Goal: Task Accomplishment & Management: Manage account settings

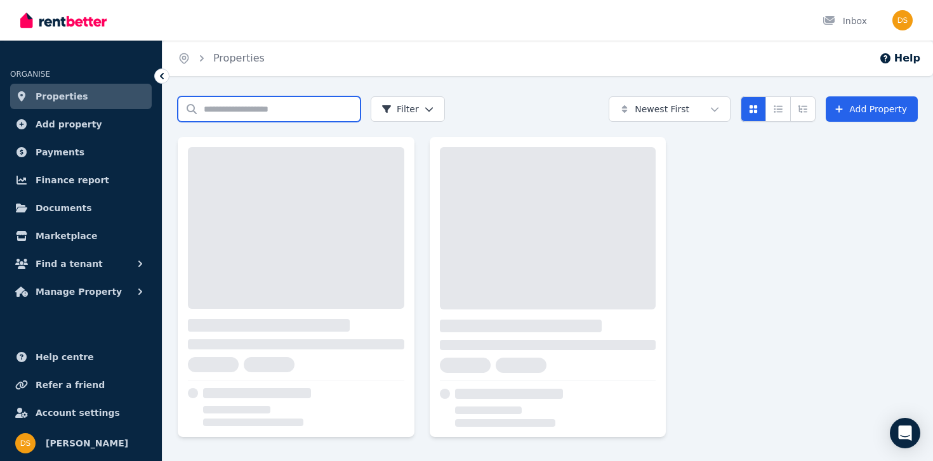
click at [332, 110] on input "Search properties" at bounding box center [269, 108] width 183 height 25
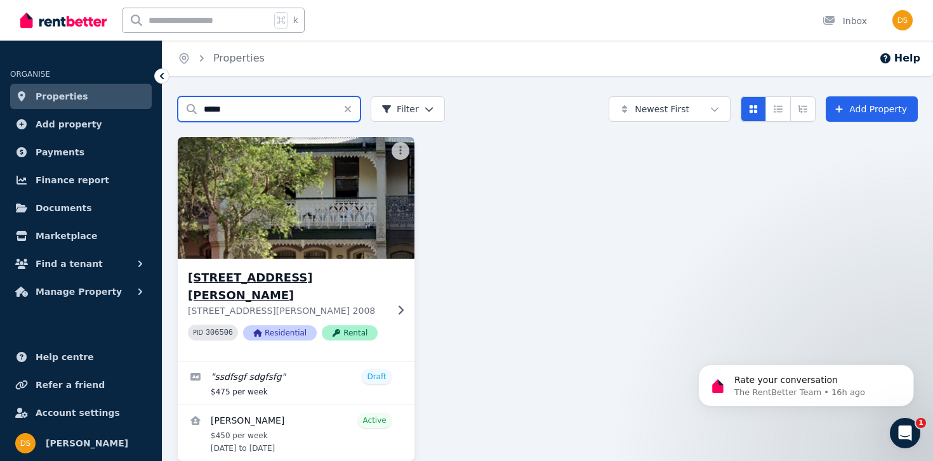
type input "*****"
click at [303, 282] on h3 "[STREET_ADDRESS][PERSON_NAME]" at bounding box center [287, 287] width 199 height 36
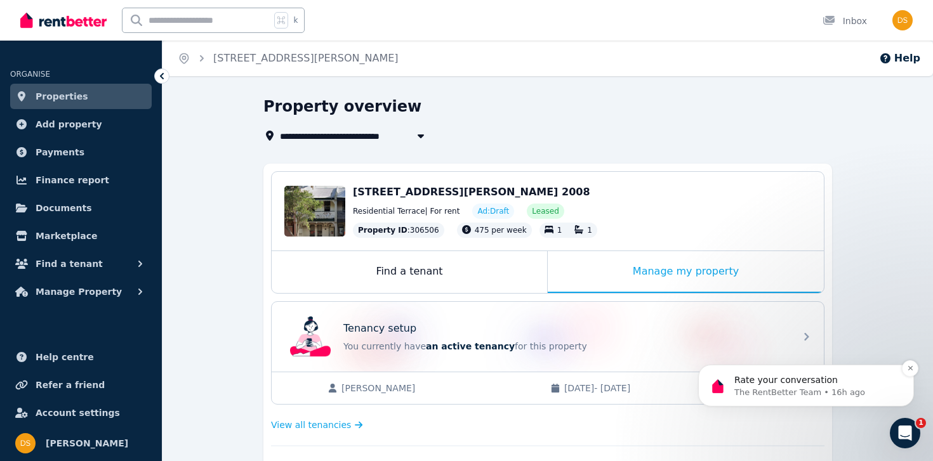
click at [885, 401] on div "Rate your conversation The RentBetter Team • 16h ago" at bounding box center [806, 386] width 216 height 42
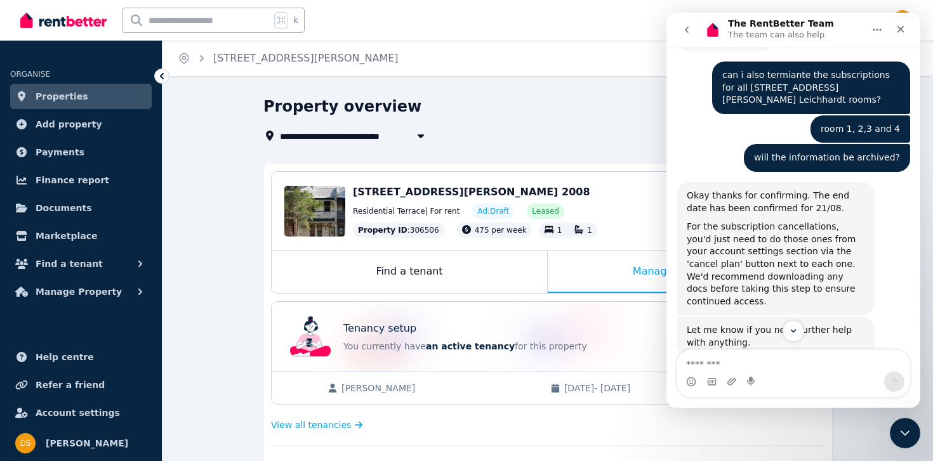
scroll to position [931, 0]
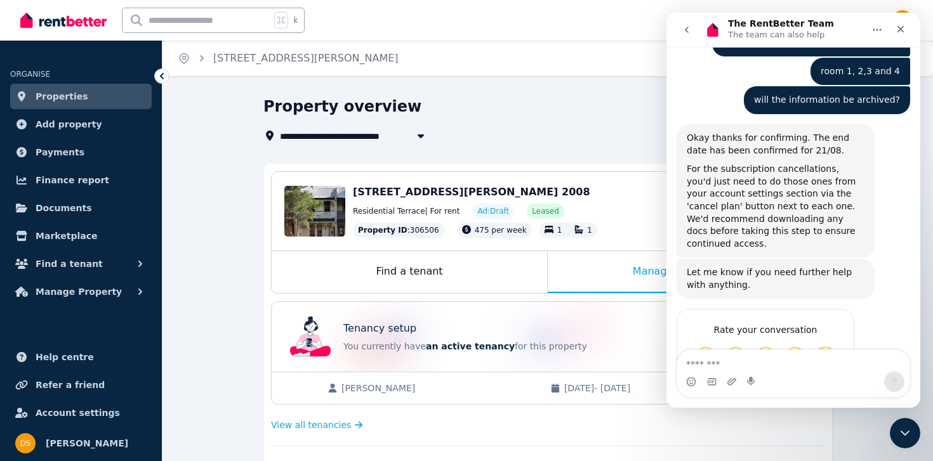
click at [747, 365] on textarea "Message…" at bounding box center [793, 361] width 232 height 22
type textarea "*"
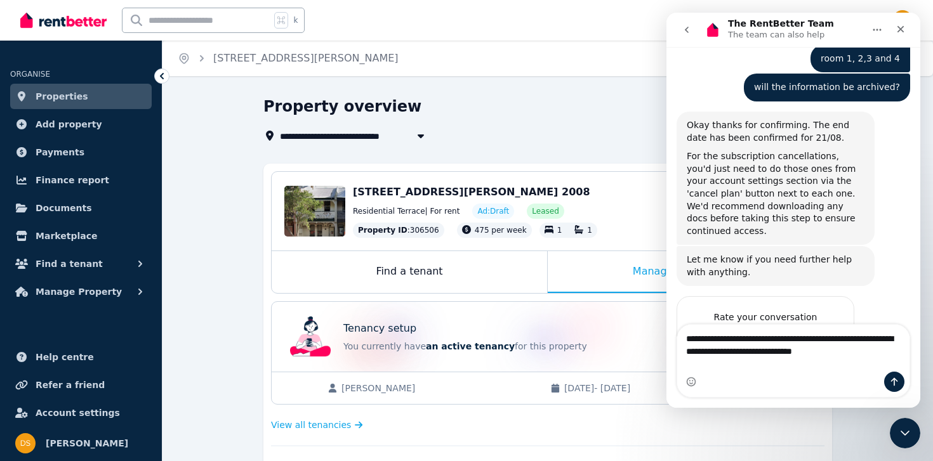
type textarea "**********"
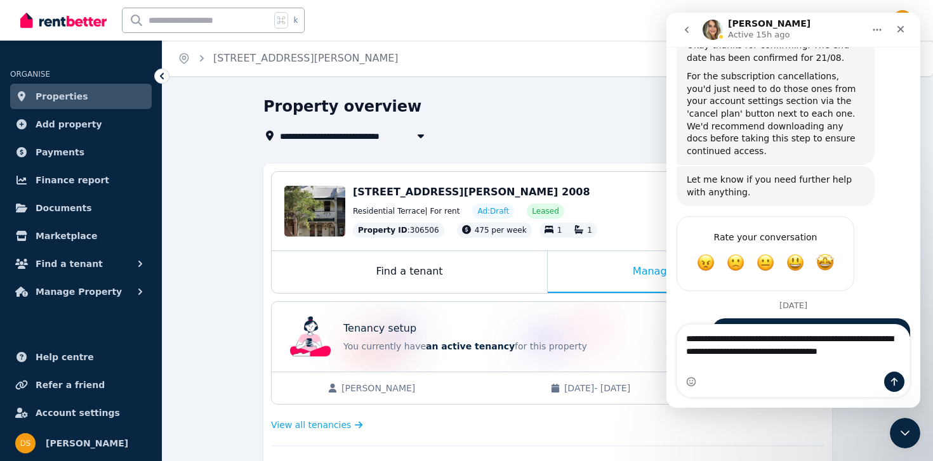
scroll to position [1053, 0]
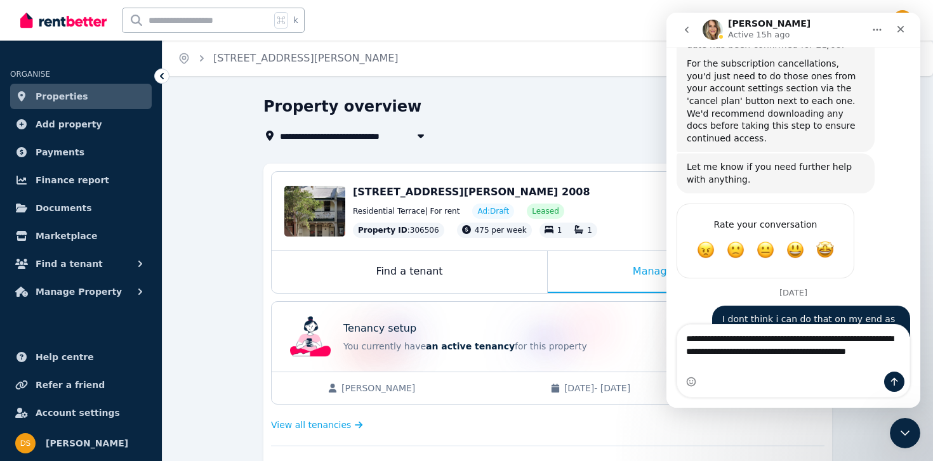
type textarea "**********"
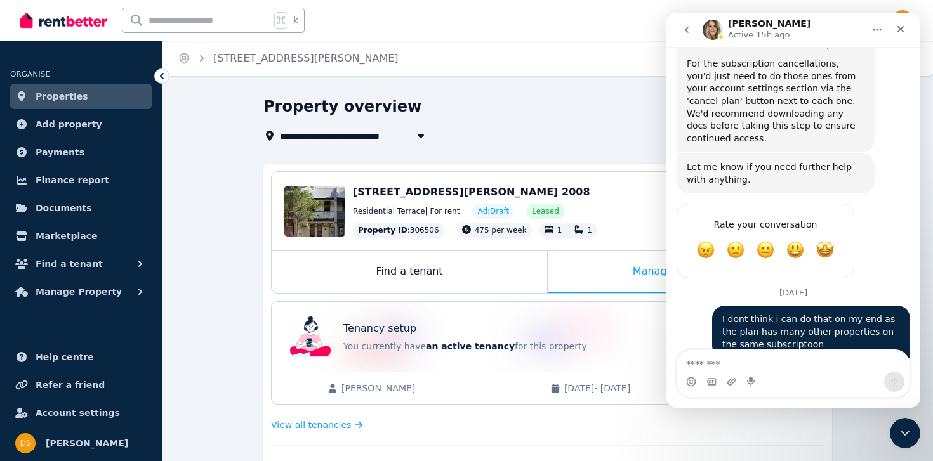
scroll to position [1081, 0]
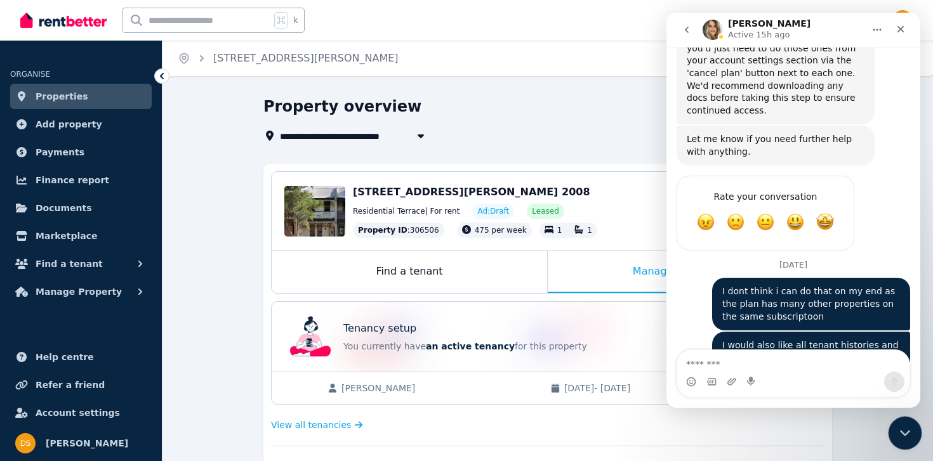
click at [905, 421] on div "Close Intercom Messenger" at bounding box center [903, 431] width 30 height 30
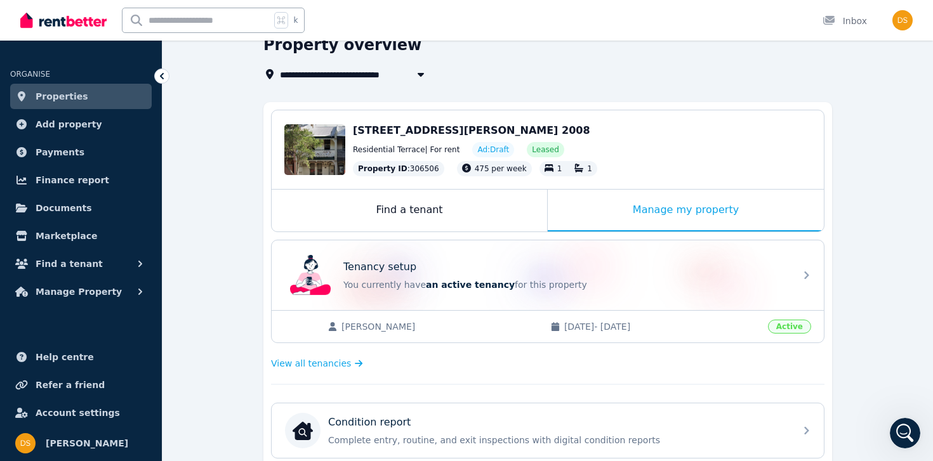
scroll to position [0, 0]
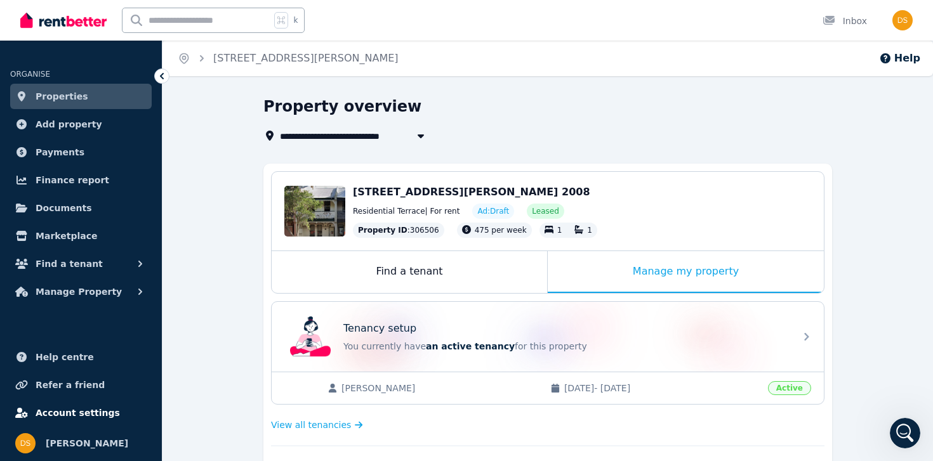
click at [67, 405] on span "Account settings" at bounding box center [78, 412] width 84 height 15
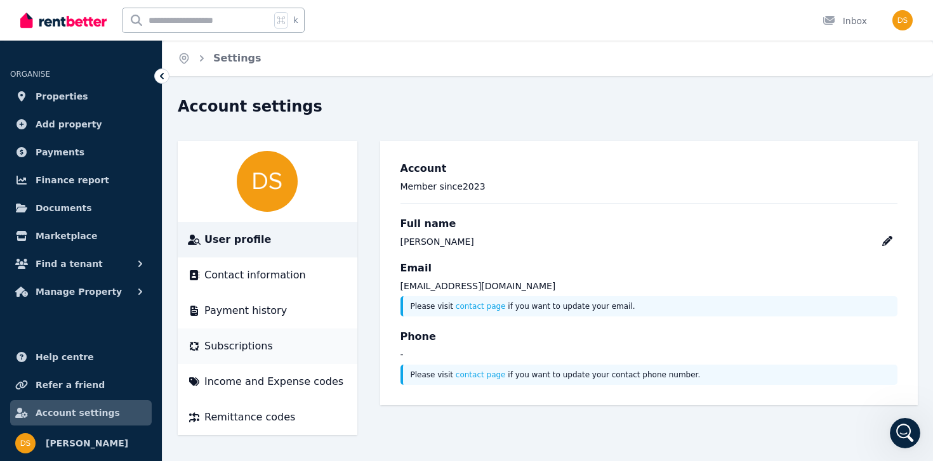
click at [256, 350] on span "Subscriptions" at bounding box center [238, 346] width 69 height 15
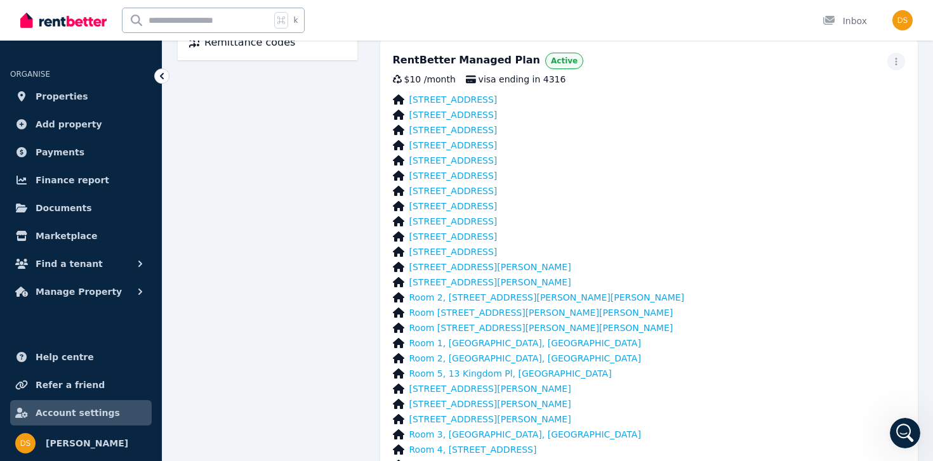
scroll to position [355, 0]
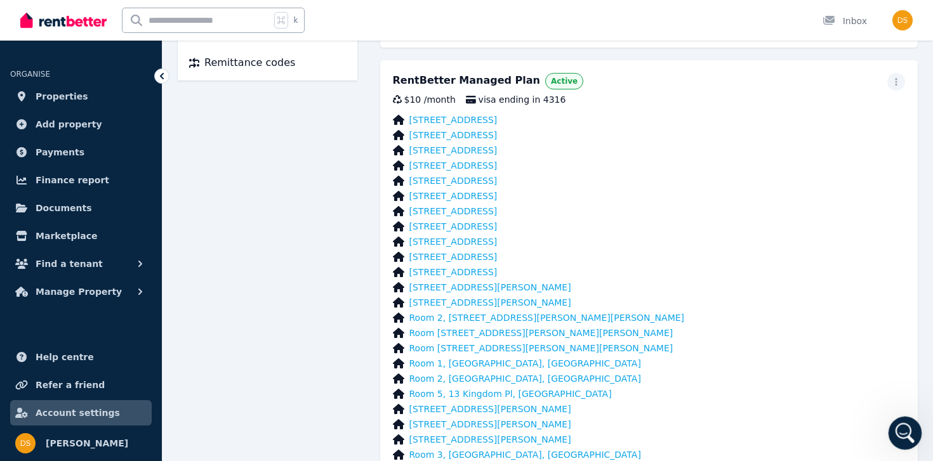
click at [895, 429] on div "Open Intercom Messenger" at bounding box center [903, 431] width 42 height 42
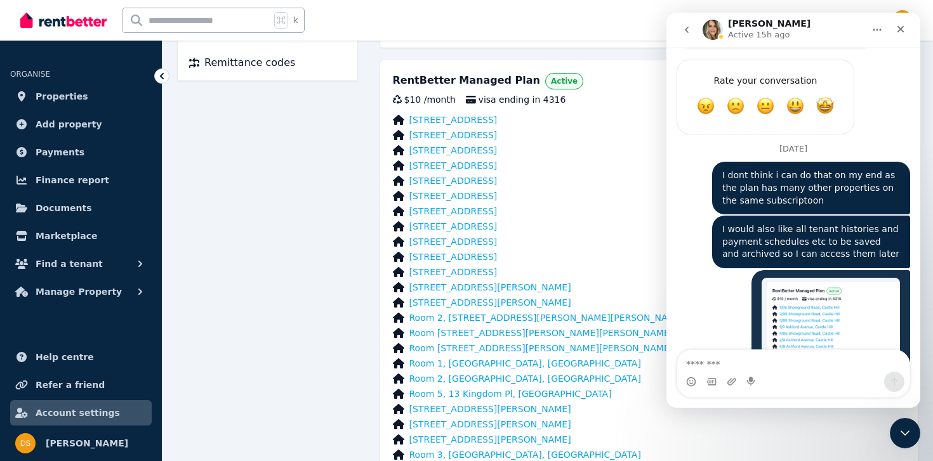
scroll to position [1268, 0]
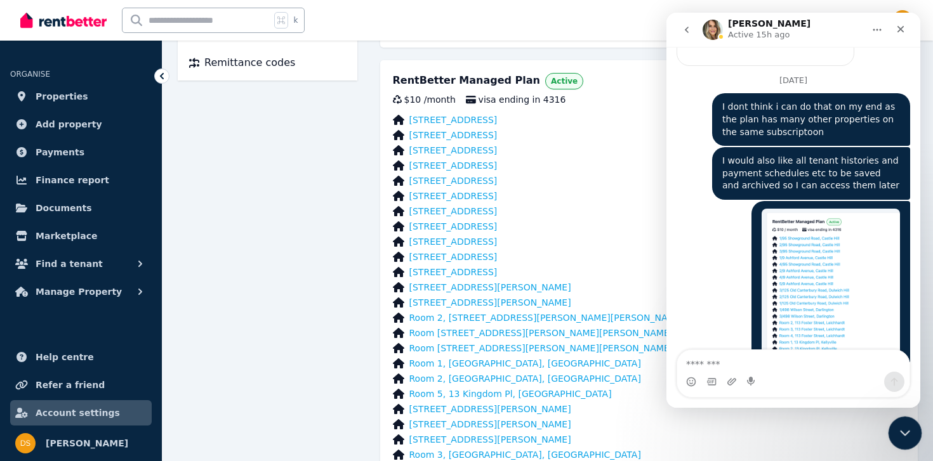
click at [902, 419] on div "Close Intercom Messenger" at bounding box center [903, 431] width 30 height 30
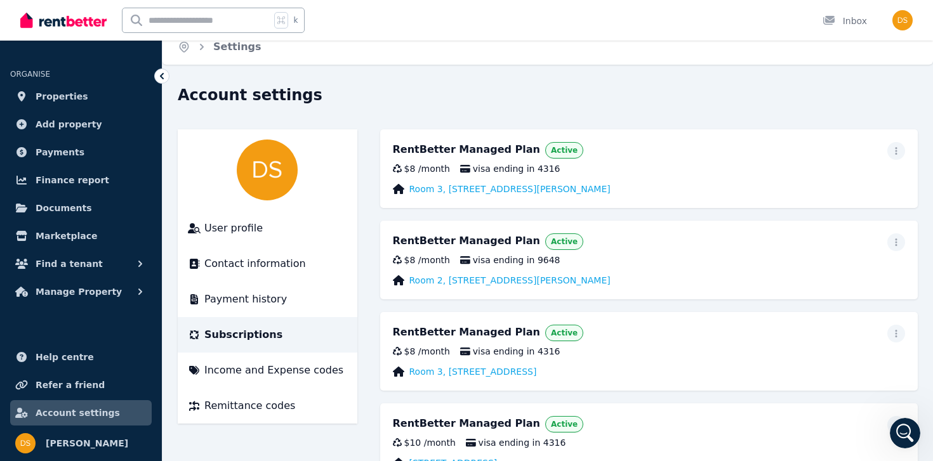
scroll to position [0, 0]
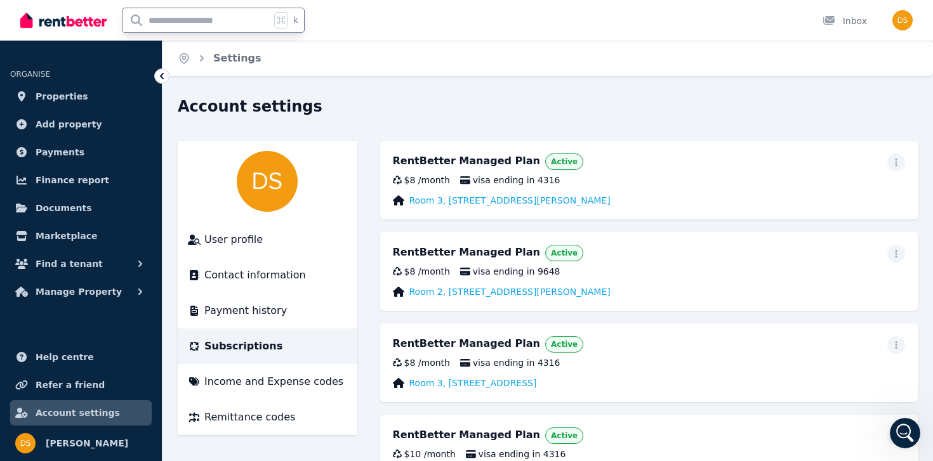
click at [197, 23] on input "text" at bounding box center [196, 20] width 148 height 24
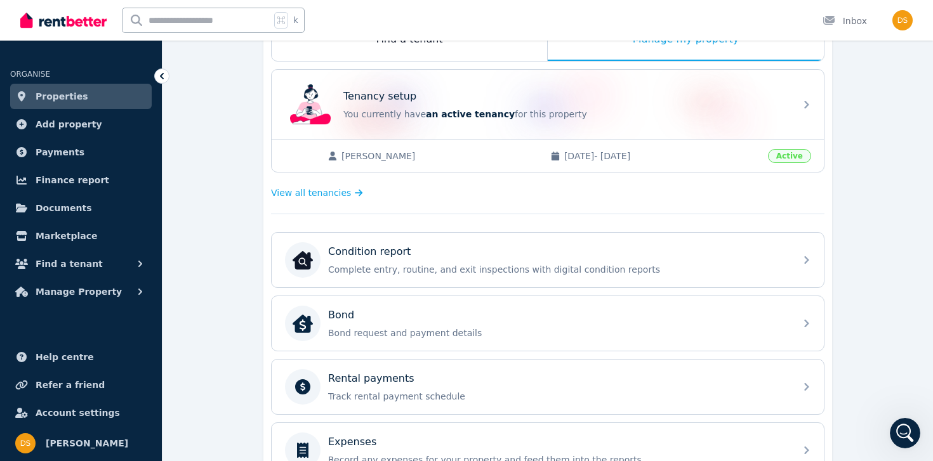
scroll to position [244, 0]
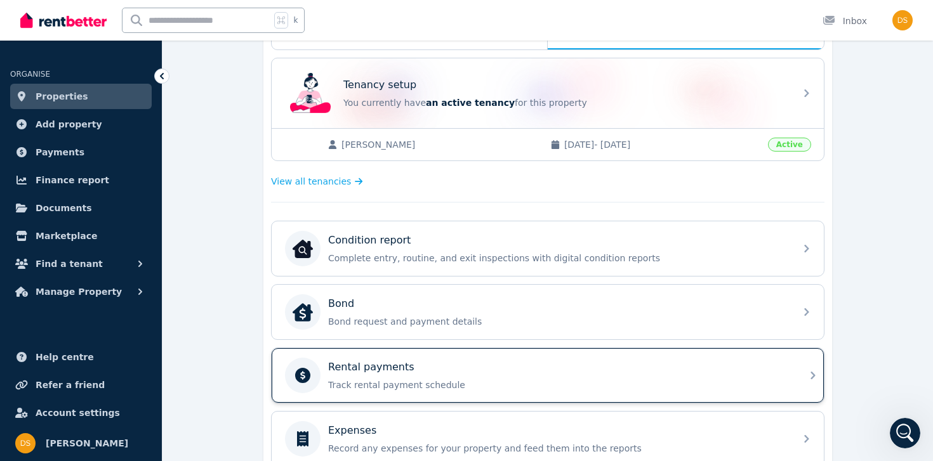
click at [395, 372] on p "Rental payments" at bounding box center [371, 367] width 86 height 15
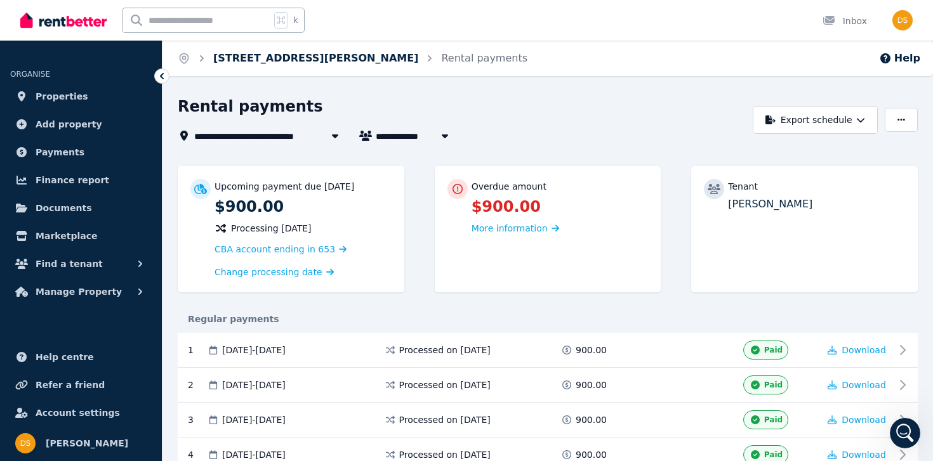
click at [295, 62] on link "[STREET_ADDRESS][PERSON_NAME]" at bounding box center [315, 58] width 205 height 12
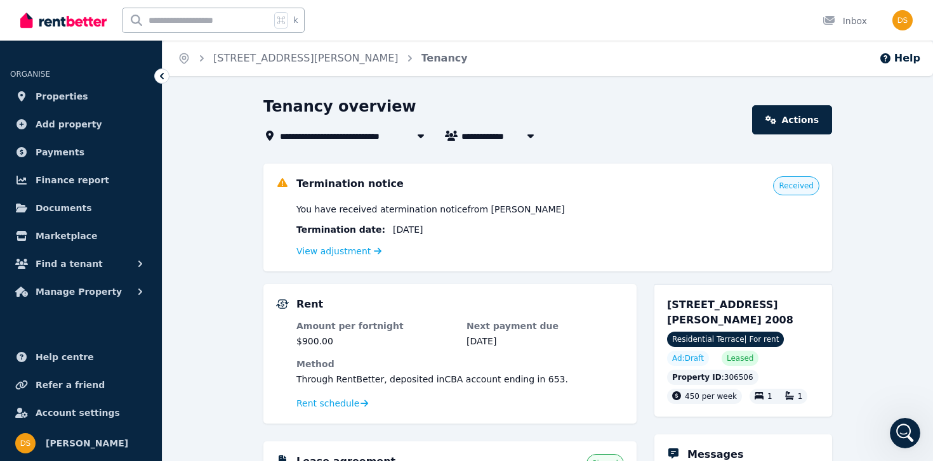
click at [789, 188] on span "Received" at bounding box center [795, 186] width 35 height 10
click at [351, 248] on link "View adjustment" at bounding box center [338, 251] width 85 height 10
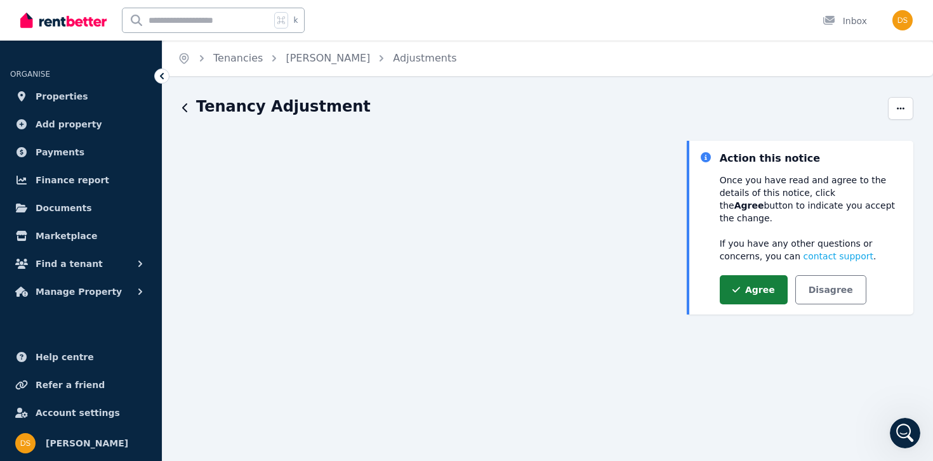
click at [735, 275] on button "Agree" at bounding box center [753, 289] width 68 height 29
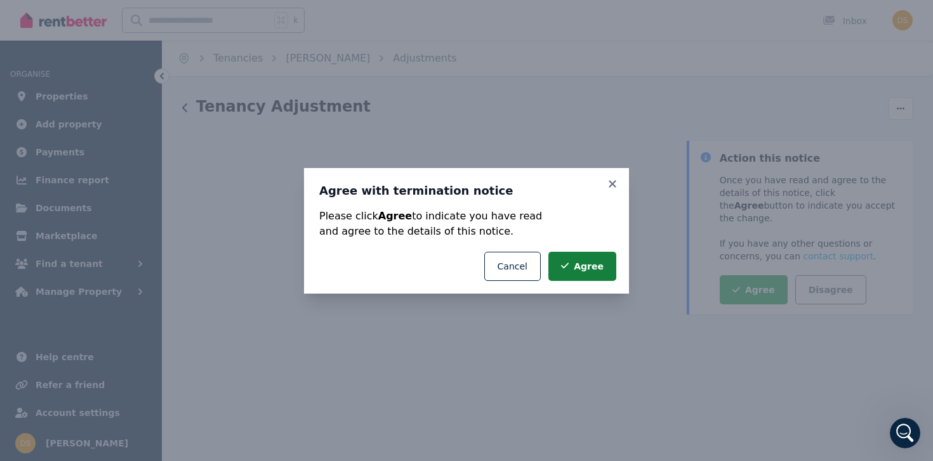
click at [583, 275] on button "Agree" at bounding box center [582, 266] width 68 height 29
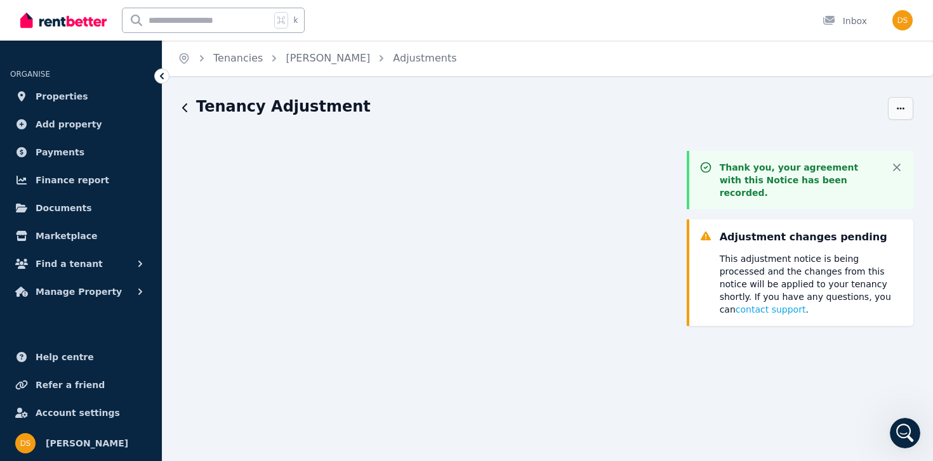
click at [892, 106] on span "button" at bounding box center [900, 108] width 25 height 23
click at [192, 110] on div "Tenancy Adjustment" at bounding box center [531, 108] width 698 height 24
click at [187, 110] on icon "button" at bounding box center [185, 108] width 6 height 10
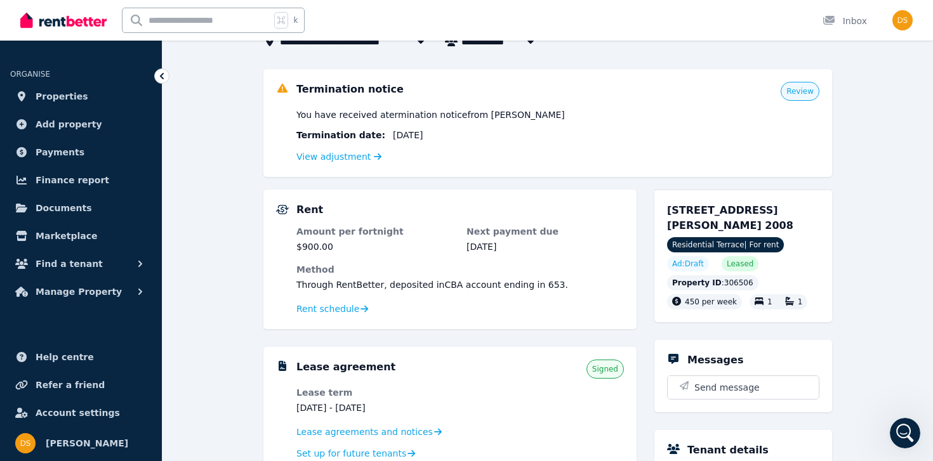
scroll to position [132, 0]
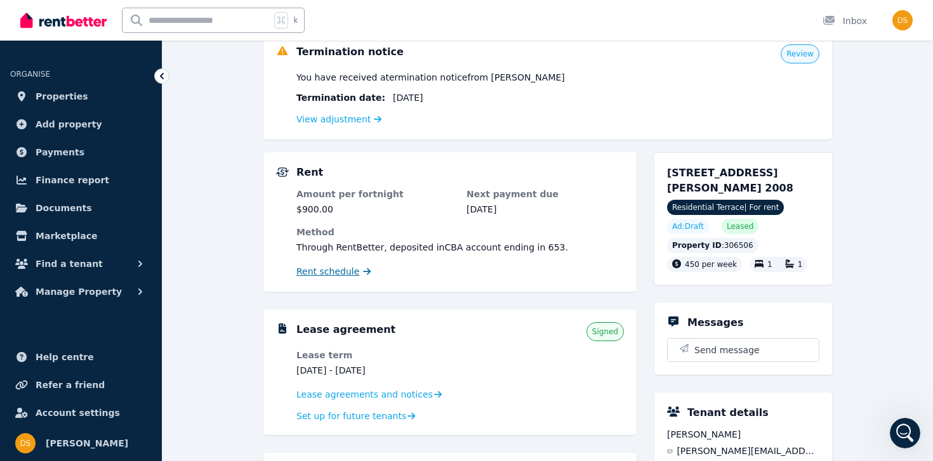
click at [335, 267] on span "Rent schedule" at bounding box center [327, 271] width 63 height 13
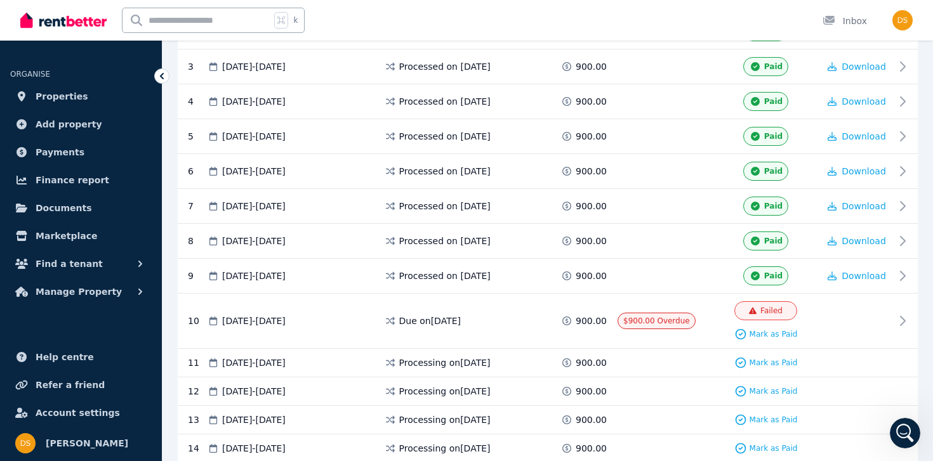
scroll to position [356, 0]
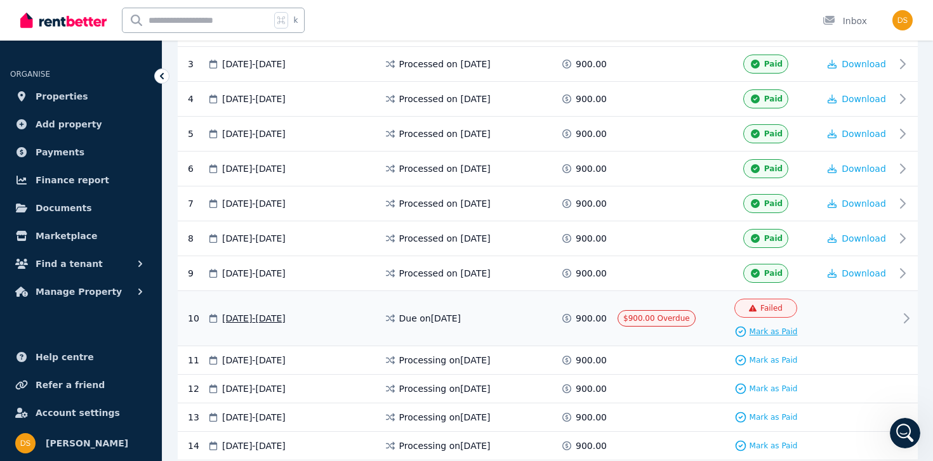
click at [773, 332] on span "Mark as Paid" at bounding box center [773, 332] width 48 height 10
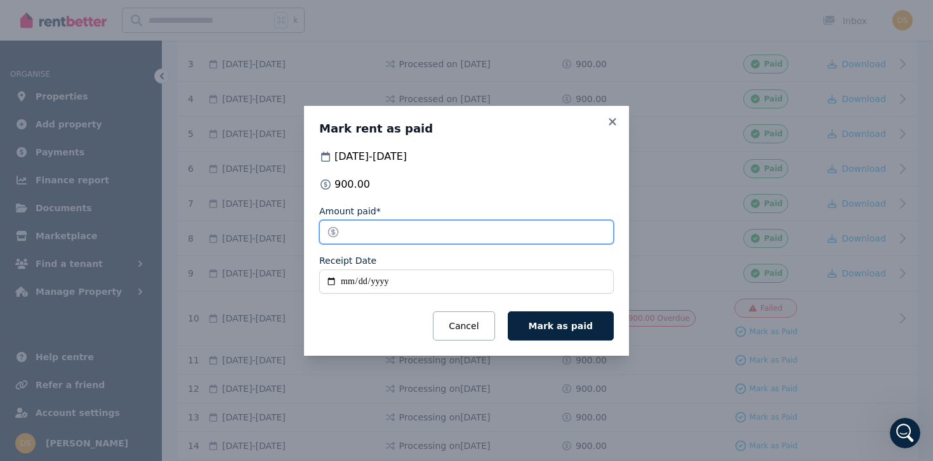
click at [359, 228] on input "******" at bounding box center [466, 232] width 294 height 24
type input "******"
click at [328, 283] on input "Receipt Date" at bounding box center [466, 282] width 294 height 24
type input "**********"
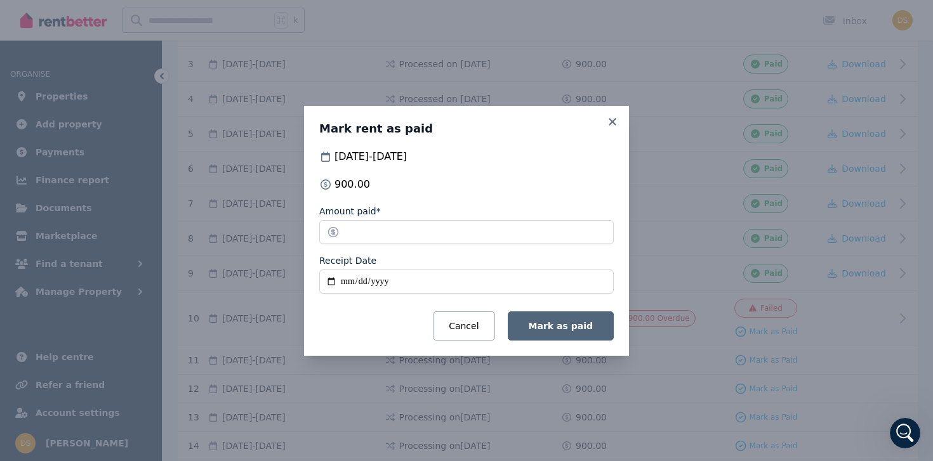
click at [586, 331] on button "Mark as paid" at bounding box center [561, 326] width 106 height 29
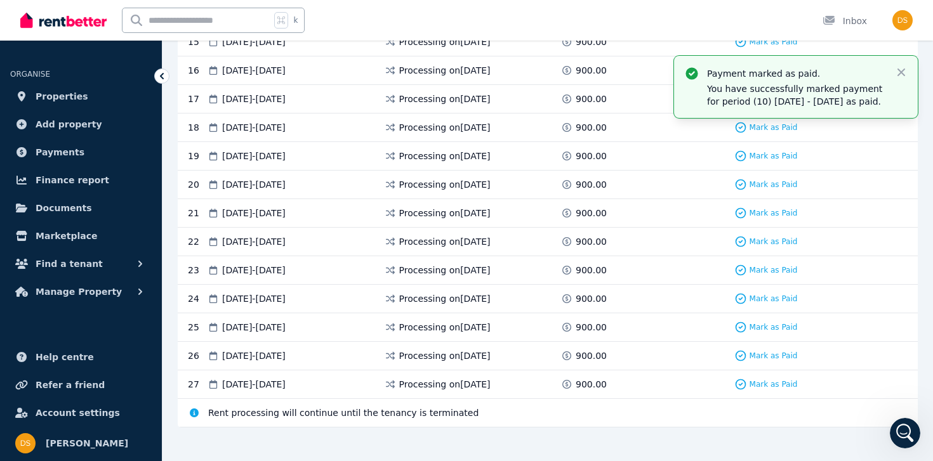
scroll to position [799, 0]
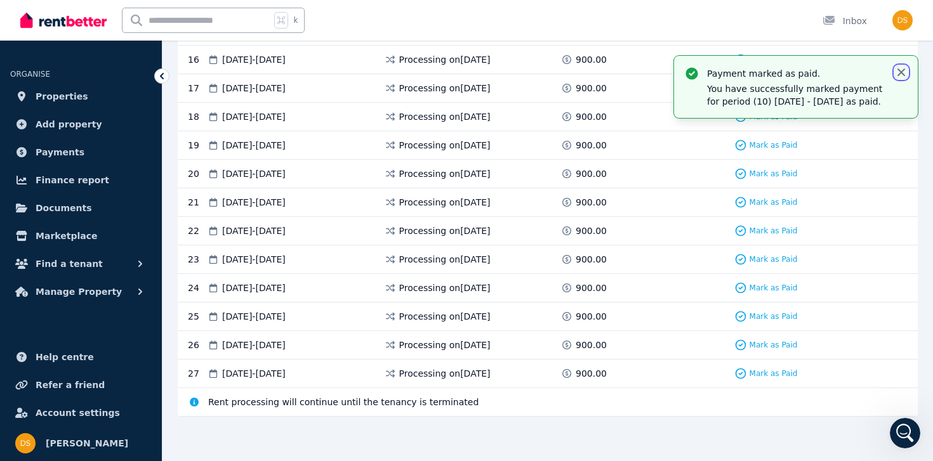
click at [901, 71] on icon "button" at bounding box center [901, 73] width 8 height 8
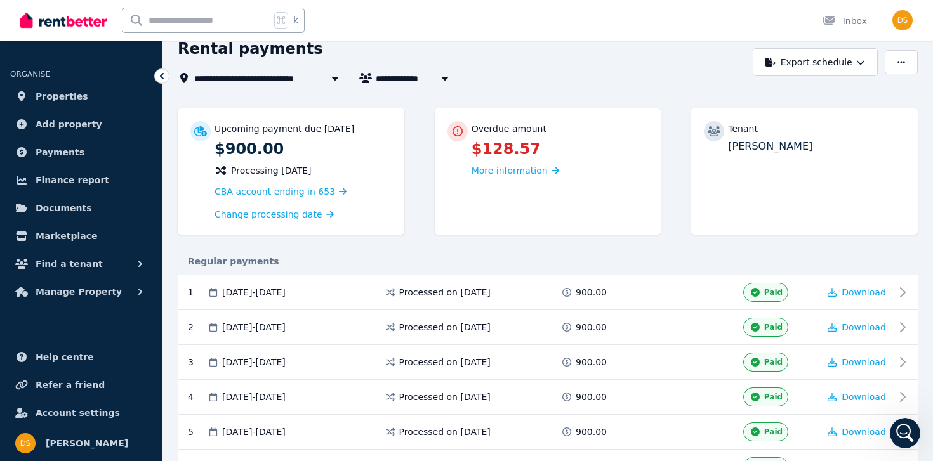
scroll to position [0, 0]
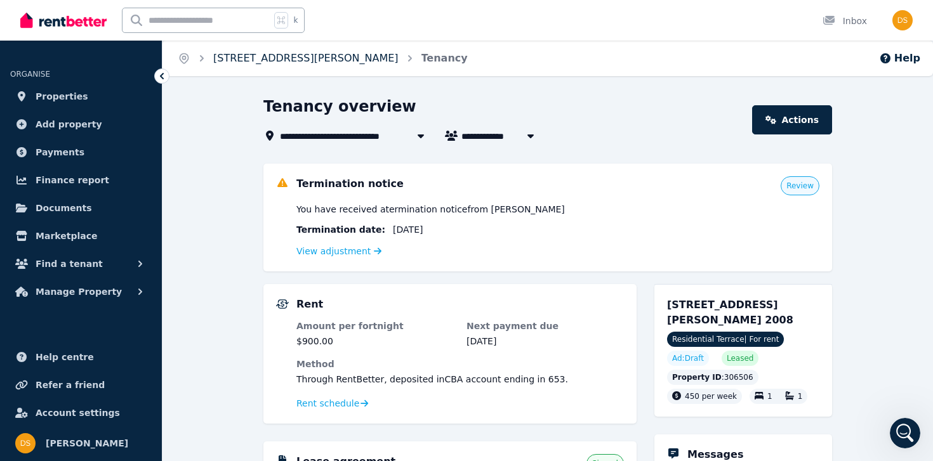
click at [251, 63] on link "[STREET_ADDRESS][PERSON_NAME]" at bounding box center [305, 58] width 185 height 12
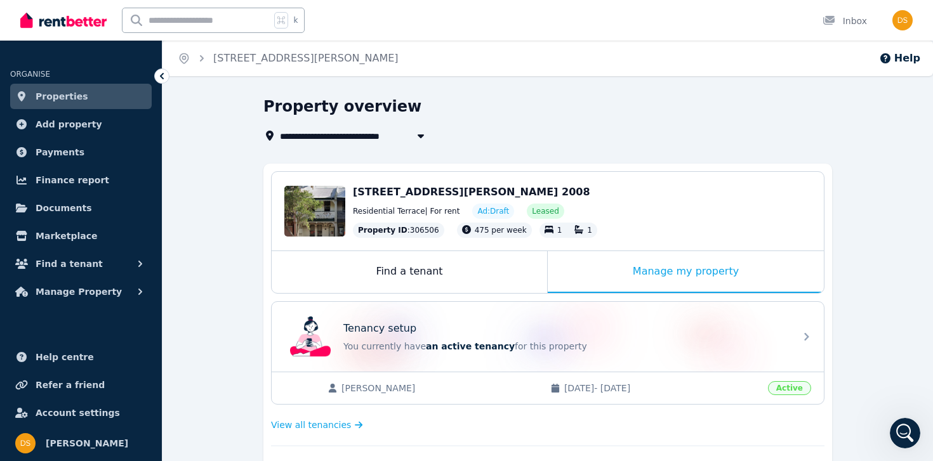
click at [212, 21] on input "text" at bounding box center [196, 20] width 148 height 24
type input "*********"
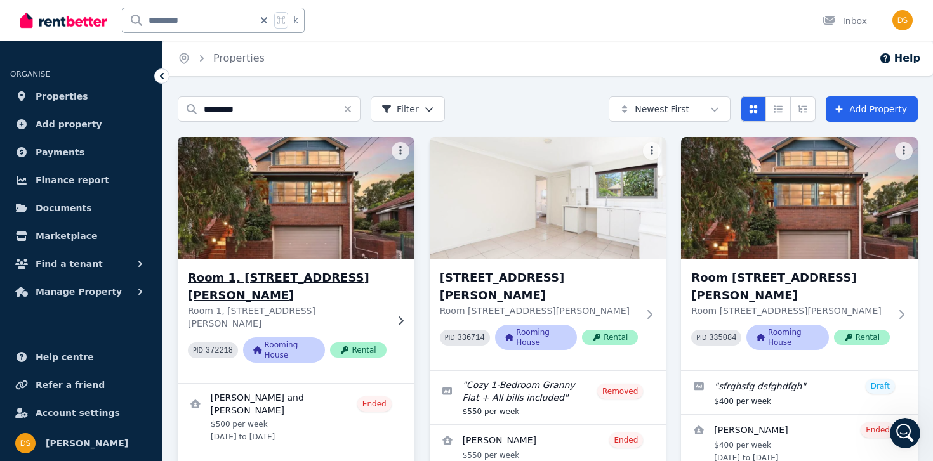
click at [272, 269] on h3 "Room 1, [STREET_ADDRESS][PERSON_NAME]" at bounding box center [287, 287] width 199 height 36
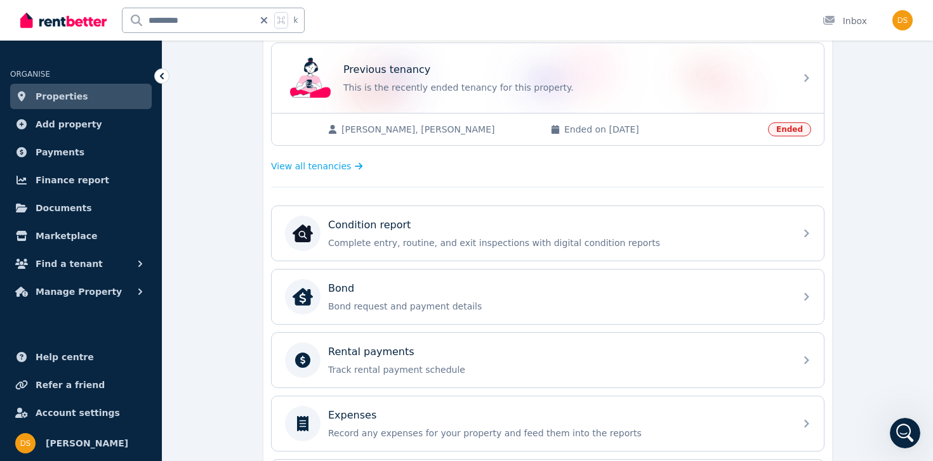
scroll to position [333, 0]
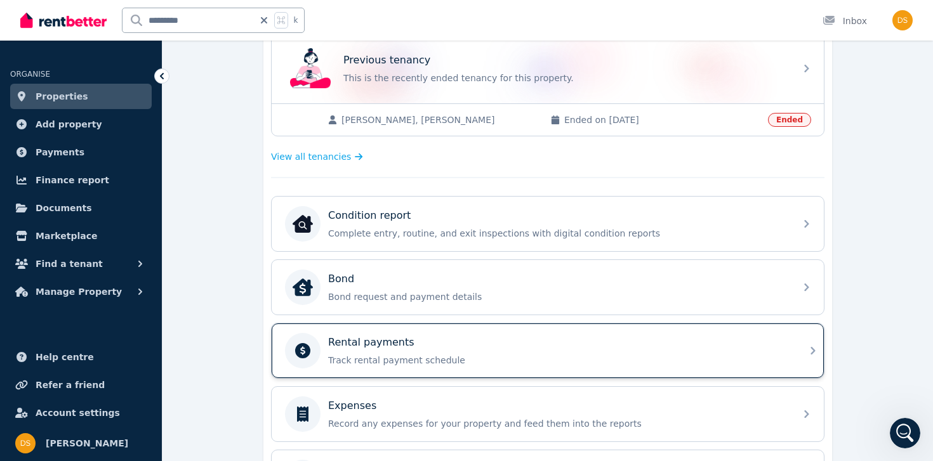
click at [456, 345] on div "Rental payments" at bounding box center [557, 342] width 459 height 15
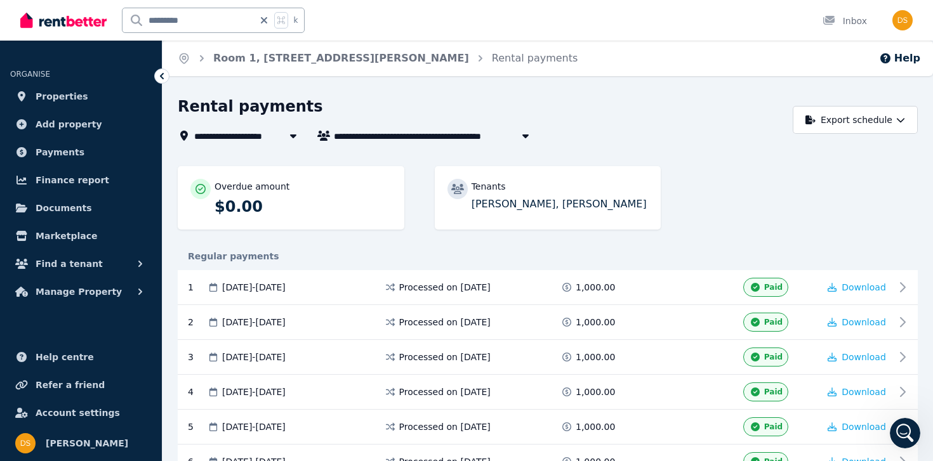
click at [272, 22] on div "********* k" at bounding box center [213, 20] width 183 height 25
click at [268, 22] on icon at bounding box center [264, 20] width 13 height 10
click at [209, 16] on input "text" at bounding box center [196, 20] width 148 height 24
type input "*******"
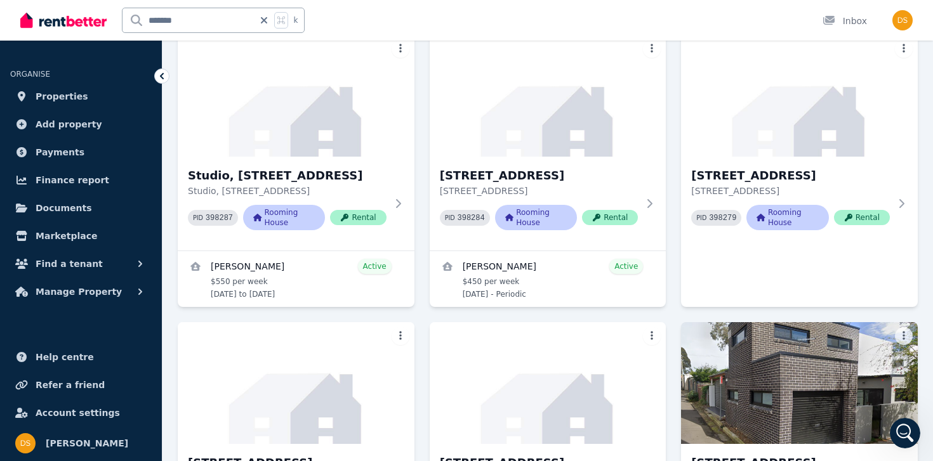
scroll to position [103, 0]
click at [542, 176] on h3 "[STREET_ADDRESS]" at bounding box center [539, 175] width 199 height 18
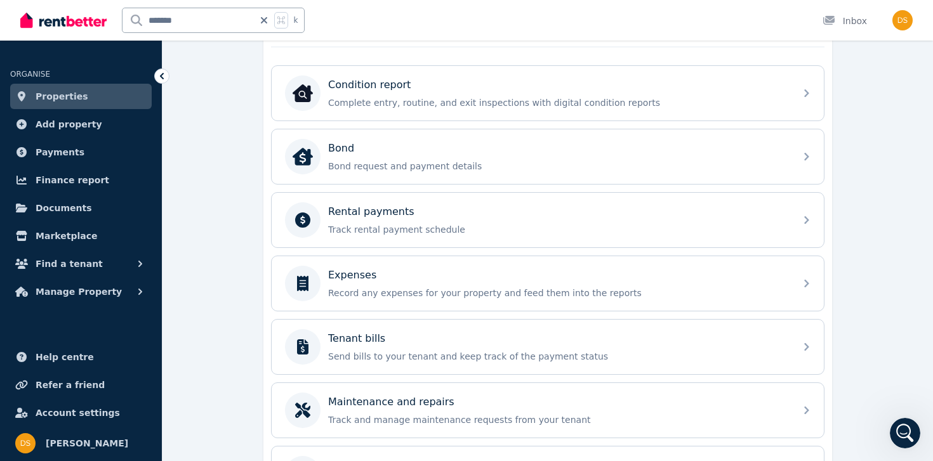
scroll to position [407, 0]
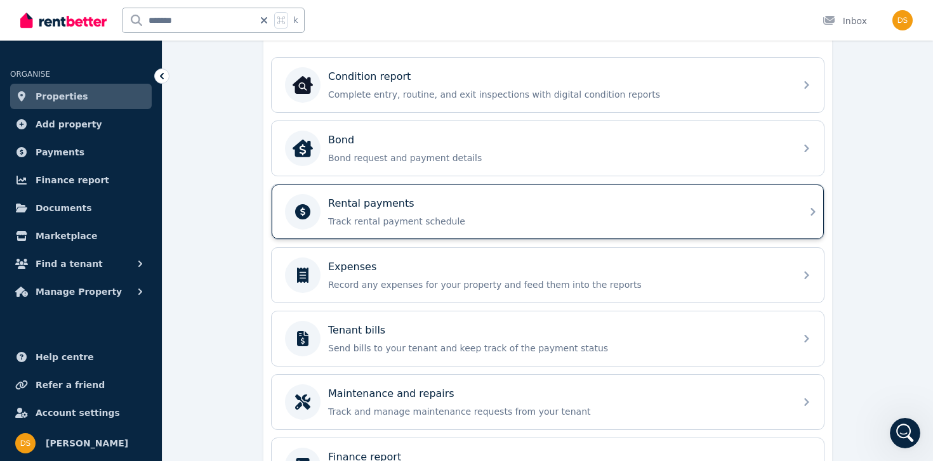
click at [479, 215] on p "Track rental payment schedule" at bounding box center [557, 221] width 459 height 13
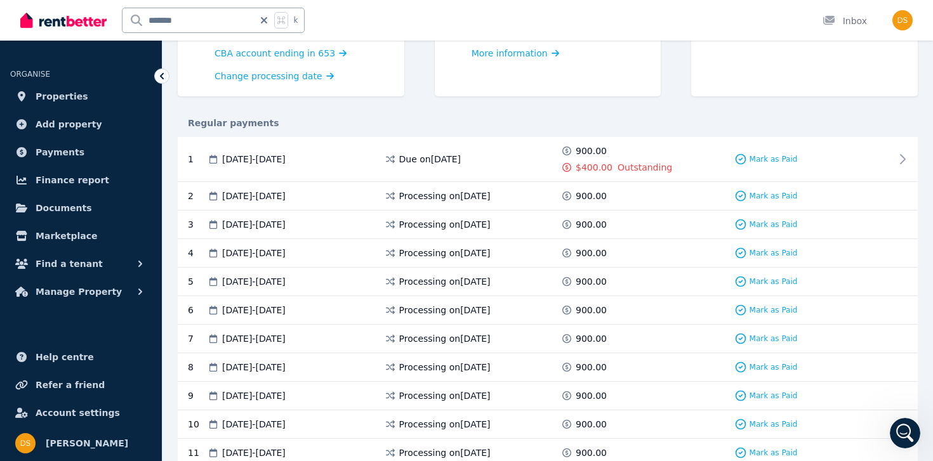
scroll to position [179, 0]
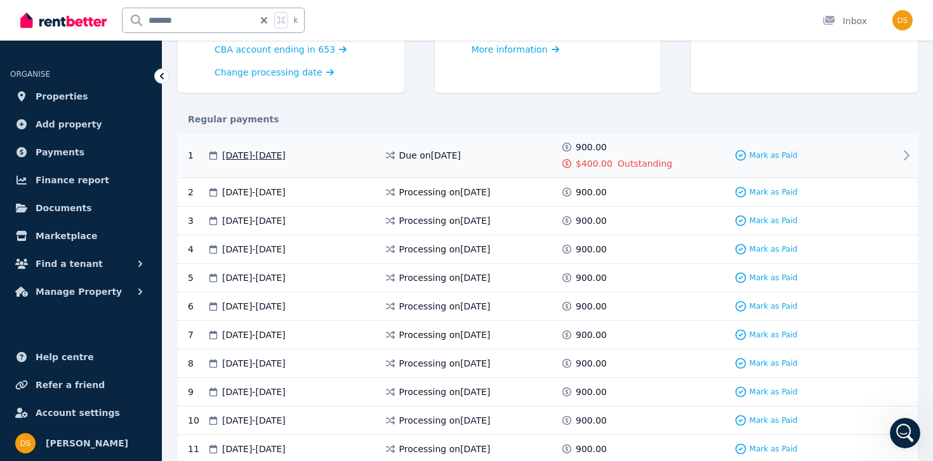
click at [681, 157] on div "Outstanding" at bounding box center [664, 155] width 95 height 29
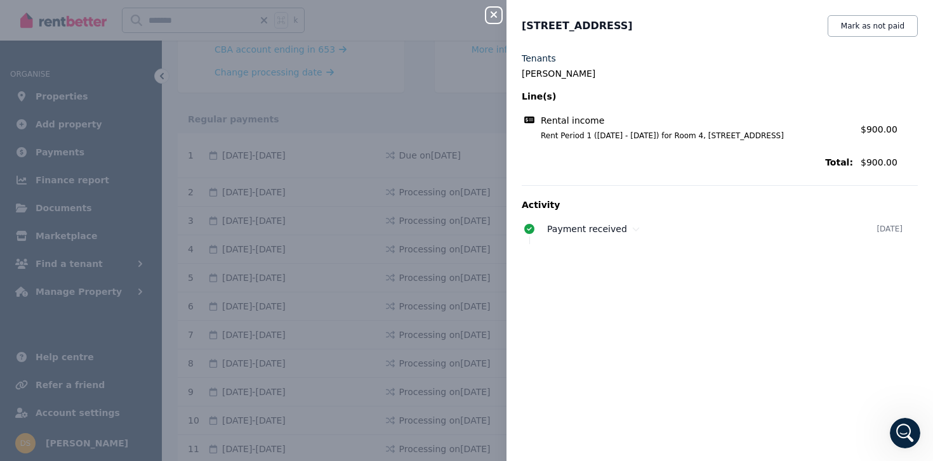
click at [502, 5] on div "Close panel" at bounding box center [498, 11] width 25 height 23
click at [493, 12] on icon "button" at bounding box center [493, 15] width 15 height 10
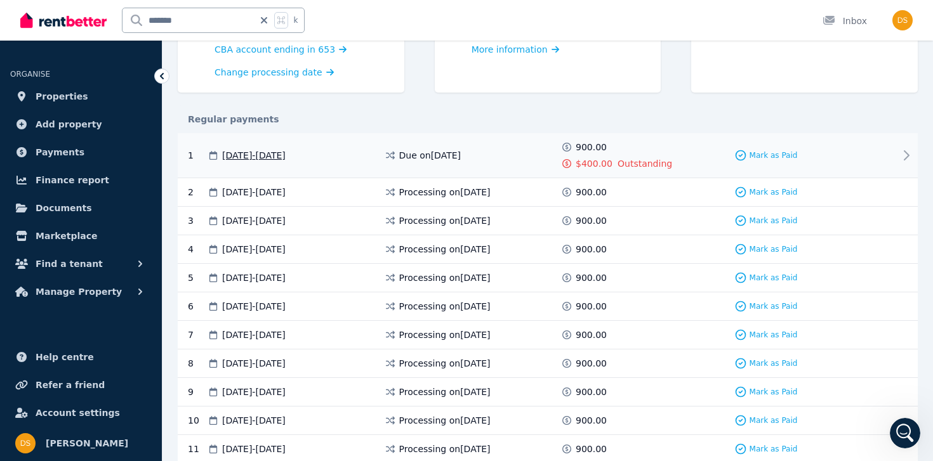
click at [641, 166] on span "Outstanding" at bounding box center [644, 163] width 55 height 13
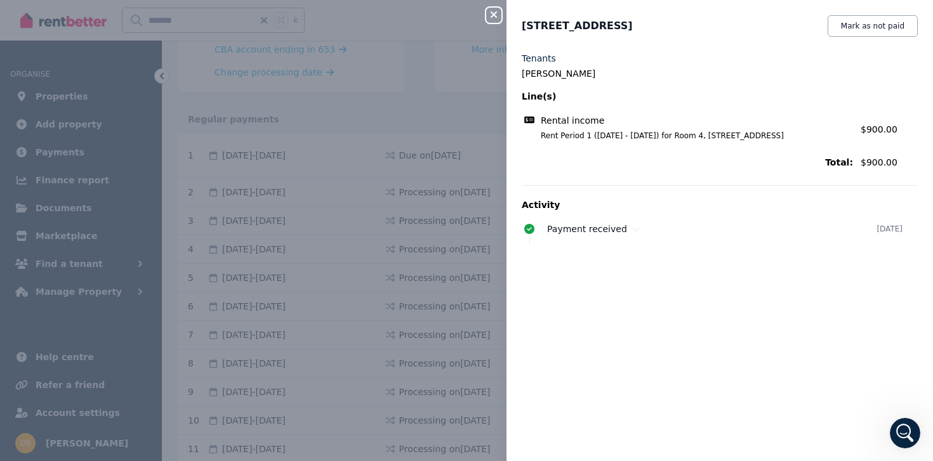
click at [445, 103] on div "Close panel Room 4, [STREET_ADDRESS] Mark as not paid Tenants [PERSON_NAME] Lin…" at bounding box center [466, 230] width 933 height 461
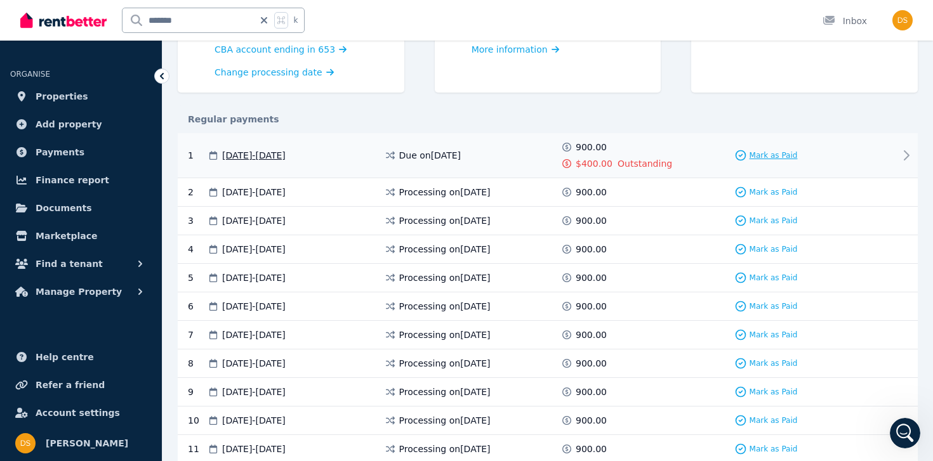
click at [789, 155] on span "Mark as Paid" at bounding box center [773, 155] width 48 height 10
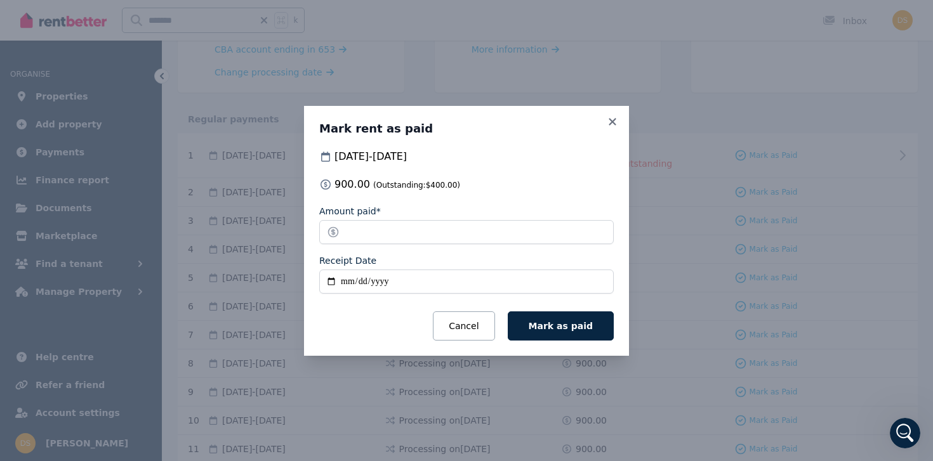
click at [331, 282] on input "Receipt Date" at bounding box center [466, 282] width 294 height 24
type input "**********"
click at [548, 321] on span "Mark as paid" at bounding box center [560, 326] width 64 height 10
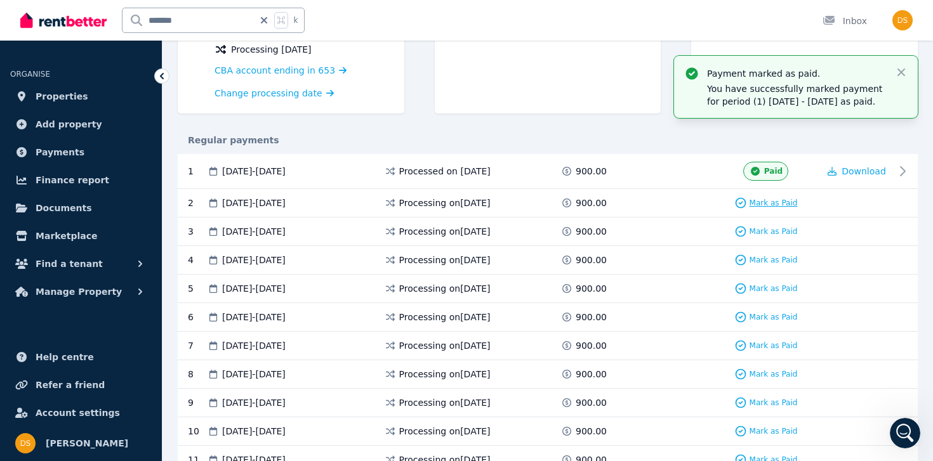
click at [765, 200] on span "Mark as Paid" at bounding box center [773, 203] width 48 height 10
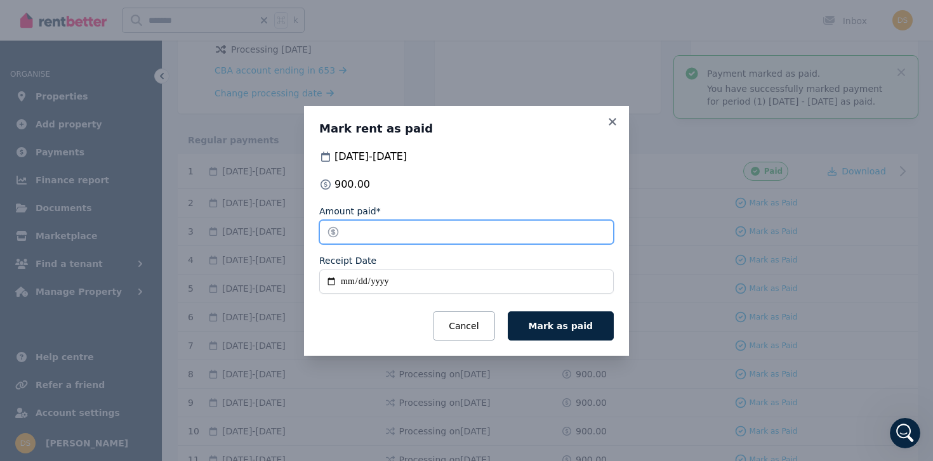
drag, startPoint x: 350, startPoint y: 233, endPoint x: 313, endPoint y: 233, distance: 37.4
click at [313, 233] on div "Mark rent as paid [DATE] - [DATE] 900.00 Amount paid* ****** Receipt Date Cance…" at bounding box center [466, 231] width 325 height 250
type input "******"
click at [332, 281] on input "Receipt Date" at bounding box center [466, 282] width 294 height 24
click at [332, 280] on input "**********" at bounding box center [466, 282] width 294 height 24
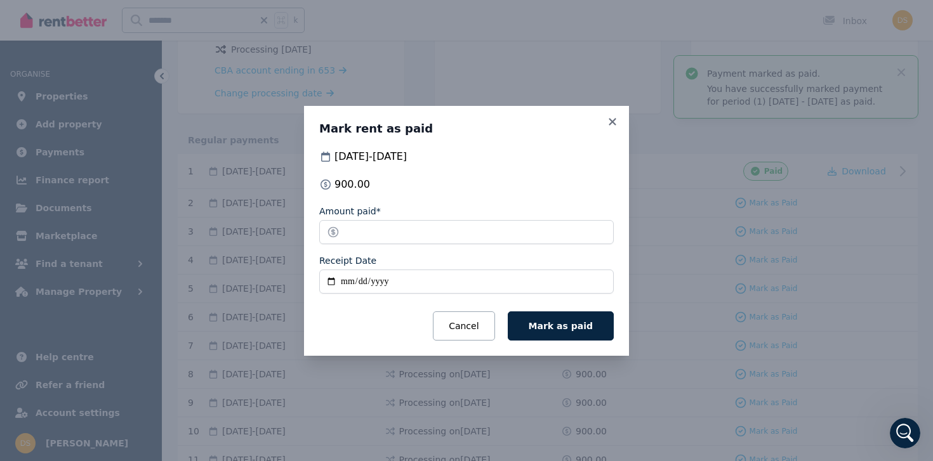
type input "**********"
click at [552, 333] on button "Mark as paid" at bounding box center [561, 326] width 106 height 29
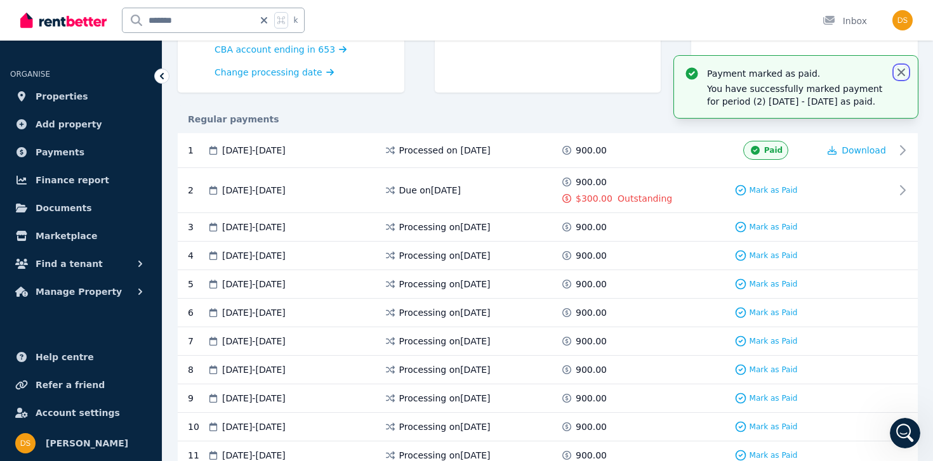
click at [901, 69] on icon "button" at bounding box center [901, 72] width 13 height 13
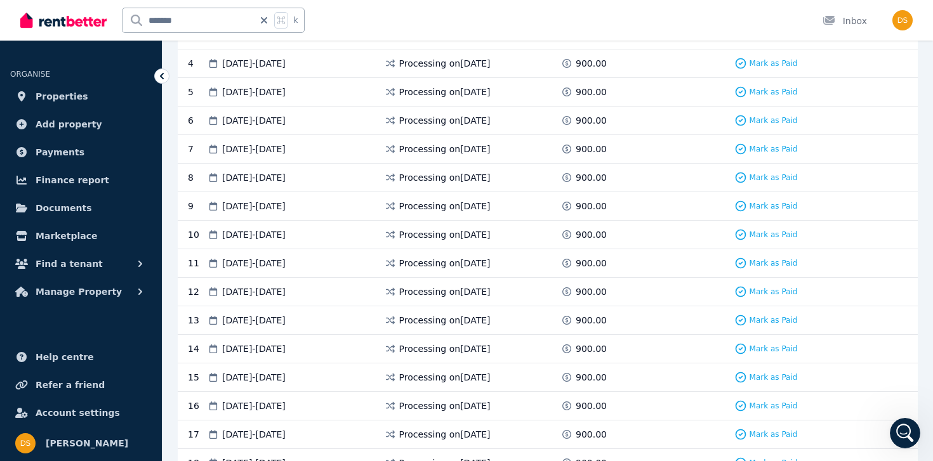
scroll to position [0, 0]
